Goal: Obtain resource: Obtain resource

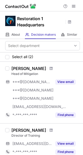
scroll to position [44, 0]
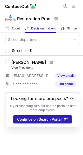
click at [69, 72] on div "View email" at bounding box center [64, 76] width 24 height 8
click at [69, 73] on button "View email" at bounding box center [65, 75] width 20 height 5
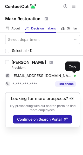
click at [75, 75] on span at bounding box center [73, 76] width 4 height 4
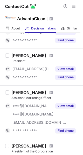
scroll to position [84, 0]
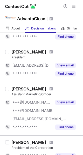
click at [70, 65] on button "View email" at bounding box center [65, 65] width 20 height 5
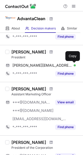
click at [72, 65] on span at bounding box center [73, 65] width 4 height 4
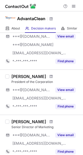
scroll to position [151, 0]
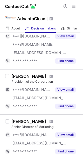
click at [65, 132] on button "View email" at bounding box center [65, 134] width 20 height 5
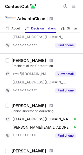
scroll to position [168, 0]
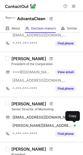
click at [73, 124] on span at bounding box center [73, 126] width 4 height 4
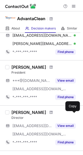
scroll to position [251, 0]
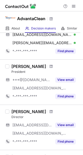
click at [68, 79] on button "View email" at bounding box center [65, 79] width 20 height 5
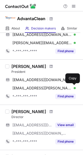
click at [72, 87] on span at bounding box center [73, 88] width 4 height 4
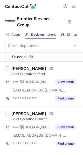
click at [66, 80] on button "View email" at bounding box center [65, 81] width 20 height 5
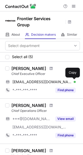
click at [72, 82] on span at bounding box center [73, 82] width 4 height 4
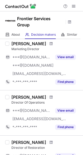
scroll to position [108, 0]
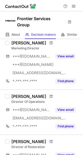
click at [69, 55] on button "View email" at bounding box center [65, 56] width 20 height 5
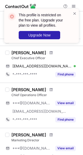
scroll to position [0, 0]
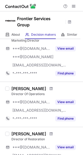
scroll to position [124, 0]
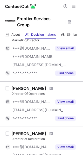
click at [68, 49] on button "View email" at bounding box center [65, 48] width 20 height 5
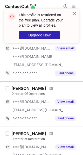
click at [75, 14] on span at bounding box center [74, 13] width 4 height 5
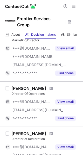
click at [73, 7] on span at bounding box center [73, 6] width 4 height 4
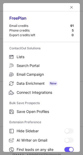
scroll to position [60, 0]
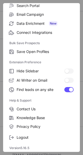
click at [29, 140] on label "Logout" at bounding box center [41, 137] width 77 height 9
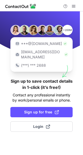
click at [42, 124] on span "Login" at bounding box center [41, 126] width 17 height 5
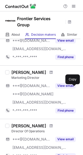
scroll to position [87, 0]
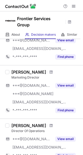
click at [60, 88] on div "View email" at bounding box center [64, 86] width 24 height 8
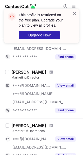
click at [72, 86] on button "View email" at bounding box center [65, 85] width 20 height 5
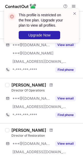
scroll to position [128, 0]
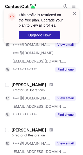
click at [69, 98] on button "View email" at bounding box center [65, 98] width 20 height 5
click at [73, 13] on span at bounding box center [74, 13] width 4 height 5
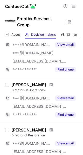
click at [74, 6] on div "This profile is restricted on the free plan. Upgrade your plan to view all prof…" at bounding box center [41, 9] width 83 height 10
click at [74, 6] on span at bounding box center [73, 6] width 4 height 4
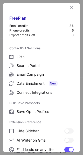
scroll to position [60, 0]
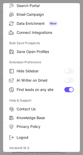
click at [34, 135] on span "Logout" at bounding box center [45, 137] width 57 height 5
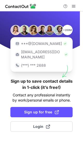
click at [45, 124] on span "Login" at bounding box center [41, 126] width 17 height 5
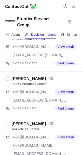
click at [69, 136] on button "View email" at bounding box center [65, 137] width 20 height 5
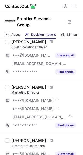
scroll to position [77, 0]
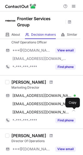
click at [74, 110] on span at bounding box center [73, 112] width 4 height 4
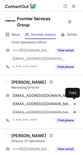
click at [73, 100] on div "[EMAIL_ADDRESS][DOMAIN_NAME] Verified Copy" at bounding box center [40, 104] width 70 height 8
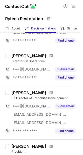
scroll to position [159, 0]
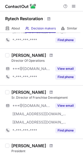
click at [71, 66] on button "View email" at bounding box center [65, 68] width 20 height 5
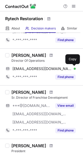
click at [73, 69] on span at bounding box center [73, 69] width 4 height 4
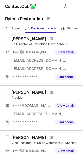
scroll to position [215, 0]
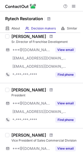
click at [65, 103] on button "View email" at bounding box center [65, 103] width 20 height 5
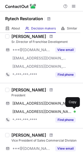
click at [75, 110] on button at bounding box center [72, 111] width 5 height 5
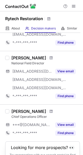
scroll to position [401, 0]
